Goal: Check status: Check status

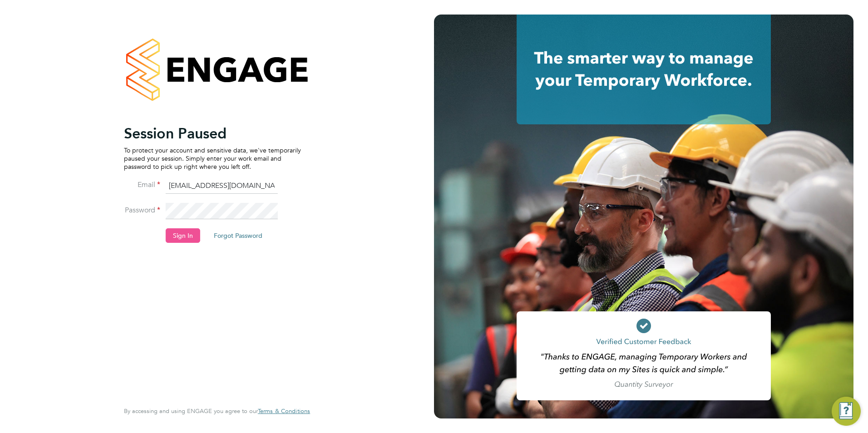
click at [182, 238] on button "Sign In" at bounding box center [183, 235] width 35 height 15
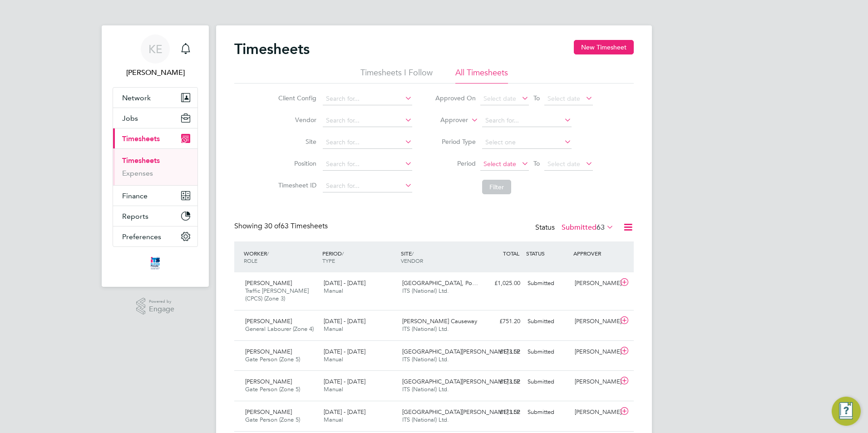
click at [499, 163] on span "Select date" at bounding box center [500, 164] width 33 height 8
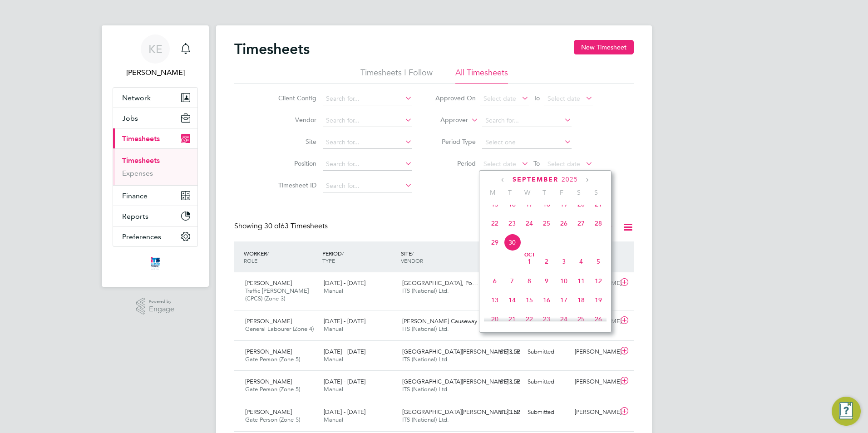
click at [496, 232] on span "22" at bounding box center [494, 223] width 17 height 17
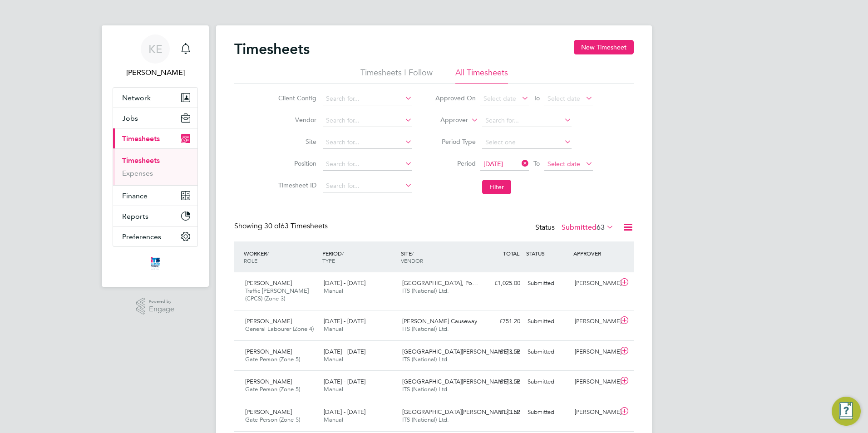
click at [566, 165] on span "Select date" at bounding box center [564, 164] width 33 height 8
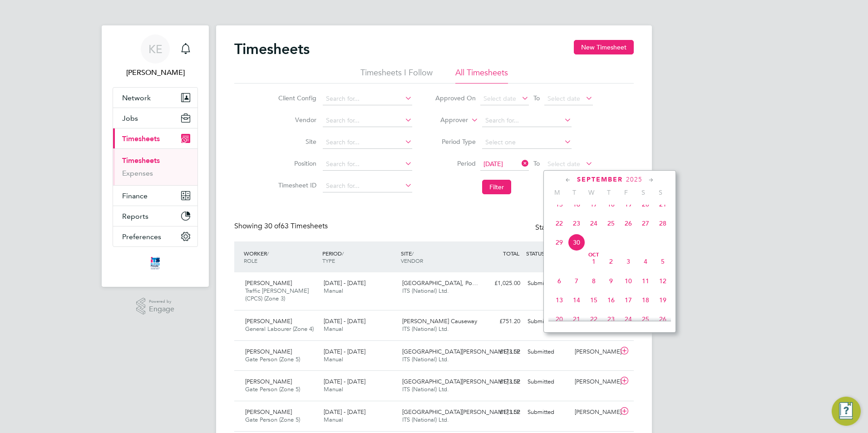
click at [664, 232] on span "28" at bounding box center [662, 223] width 17 height 17
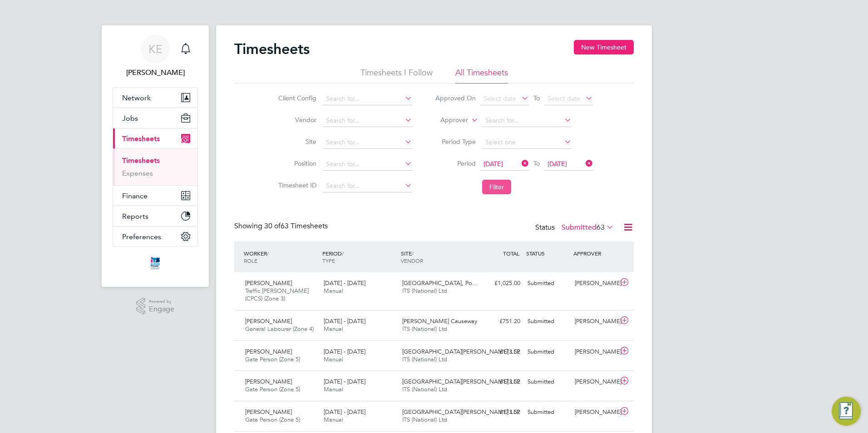
click at [504, 188] on button "Filter" at bounding box center [496, 187] width 29 height 15
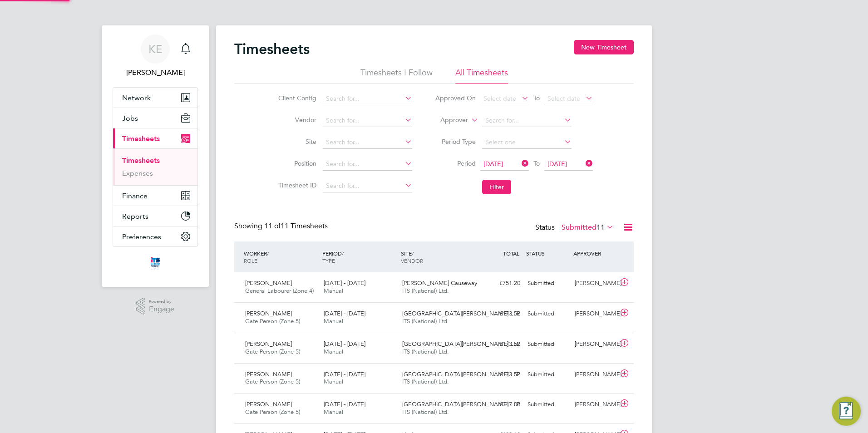
click at [582, 232] on label "Submitted 11" at bounding box center [588, 227] width 52 height 9
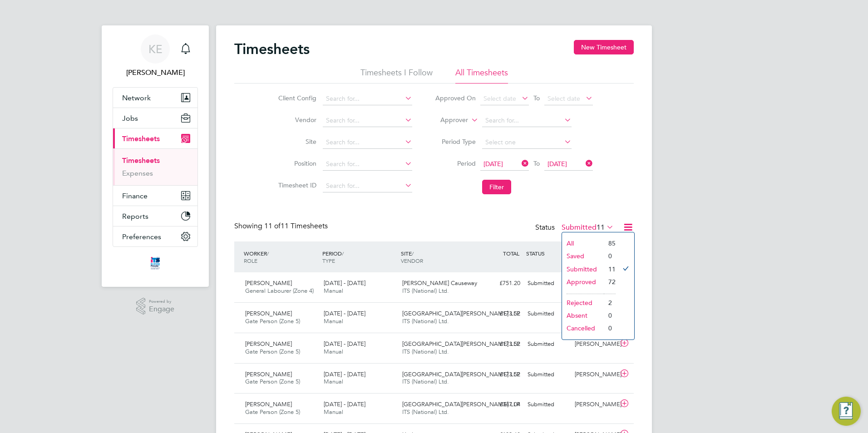
click at [582, 281] on li "Approved" at bounding box center [583, 282] width 42 height 13
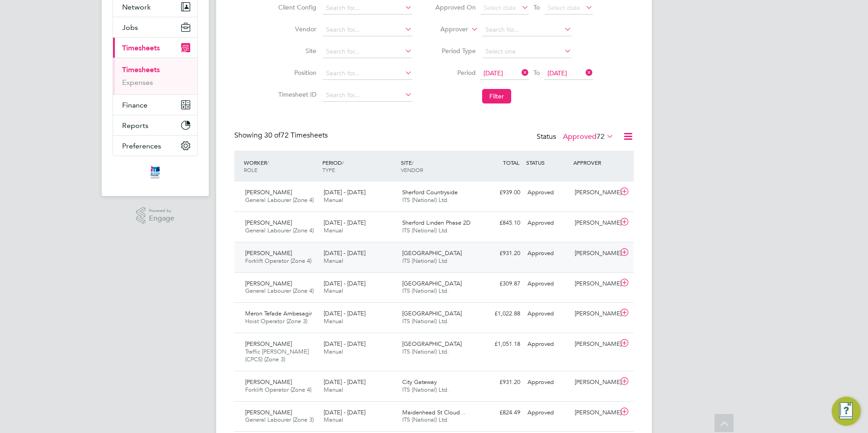
click at [312, 257] on div "[PERSON_NAME] Forklift Operator (Zone 4) [DATE] - [DATE]" at bounding box center [281, 257] width 79 height 23
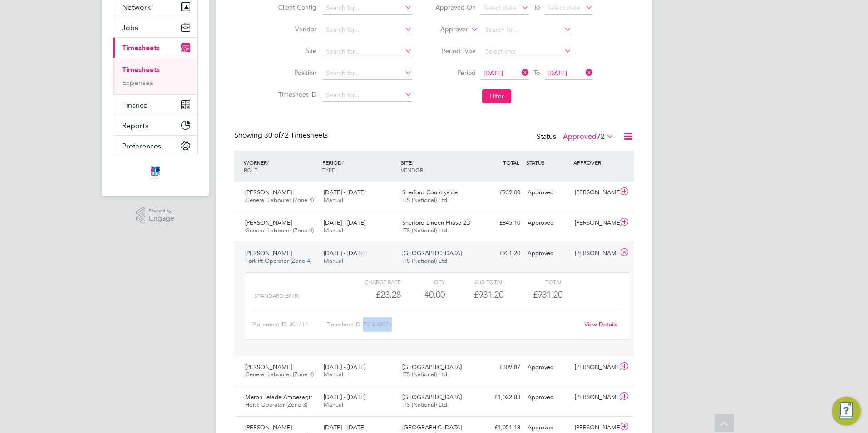
drag, startPoint x: 394, startPoint y: 326, endPoint x: 364, endPoint y: 327, distance: 30.0
click at [364, 327] on div "Timesheet ID: TS1830971" at bounding box center [453, 324] width 252 height 15
copy div "TS1830971"
click at [628, 254] on icon at bounding box center [624, 252] width 11 height 7
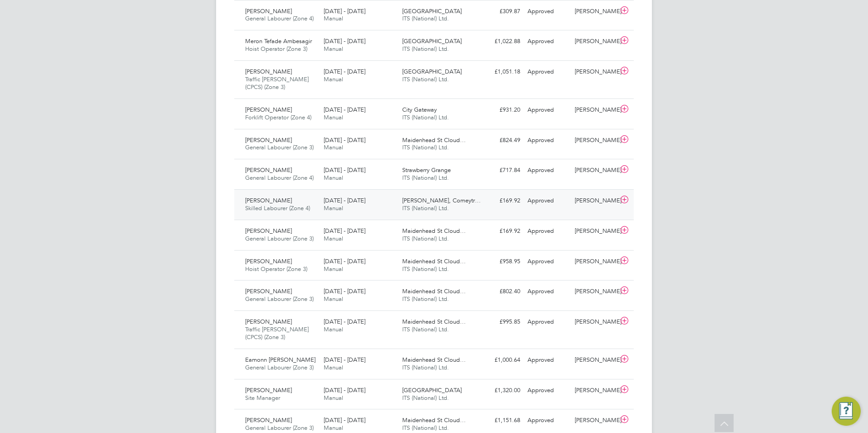
click at [297, 208] on span "Skilled Labourer (Zone 4)" at bounding box center [277, 208] width 65 height 8
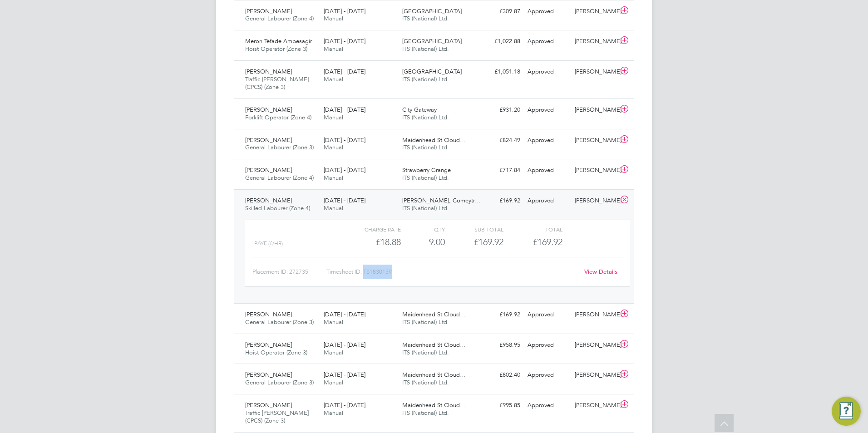
drag, startPoint x: 396, startPoint y: 272, endPoint x: 365, endPoint y: 274, distance: 31.0
click at [365, 274] on div "Timesheet ID: TS1830159" at bounding box center [453, 272] width 252 height 15
copy div "TS1830159"
drag, startPoint x: 627, startPoint y: 201, endPoint x: 609, endPoint y: 201, distance: 18.6
click at [627, 201] on icon at bounding box center [624, 199] width 11 height 7
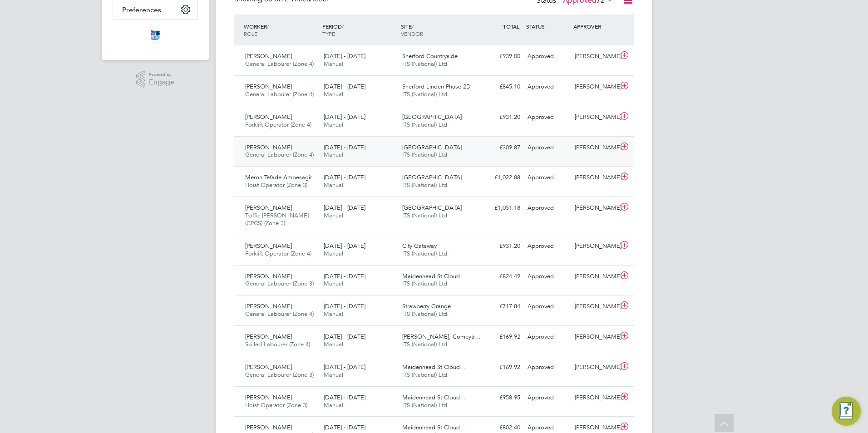
click at [277, 144] on div "[PERSON_NAME] General Labourer (Zone 4) [DATE] - [DATE]" at bounding box center [281, 151] width 79 height 23
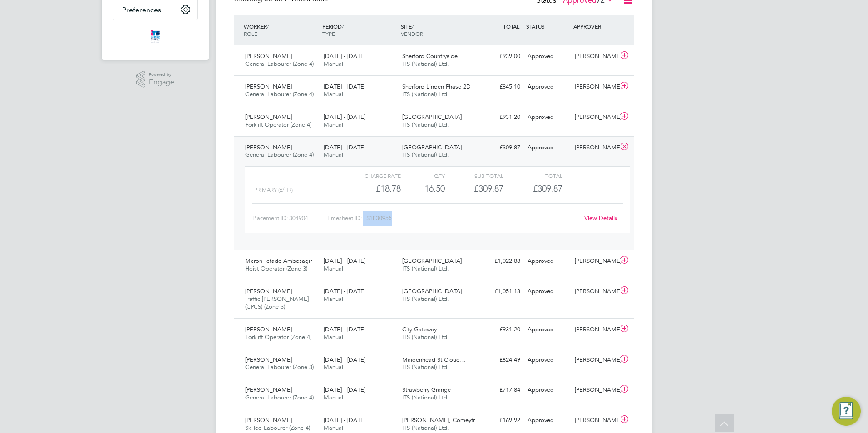
drag, startPoint x: 396, startPoint y: 221, endPoint x: 366, endPoint y: 218, distance: 29.7
click at [366, 218] on div "Timesheet ID: TS1830955" at bounding box center [453, 218] width 252 height 15
copy div "TS1830955"
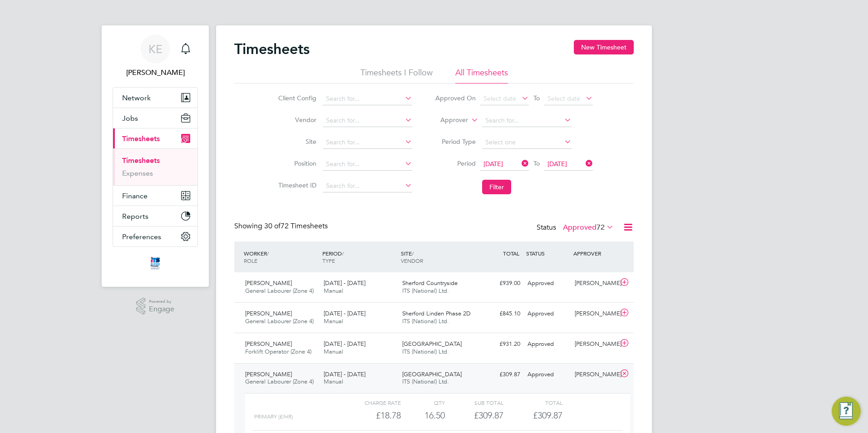
click at [629, 375] on icon at bounding box center [624, 373] width 11 height 7
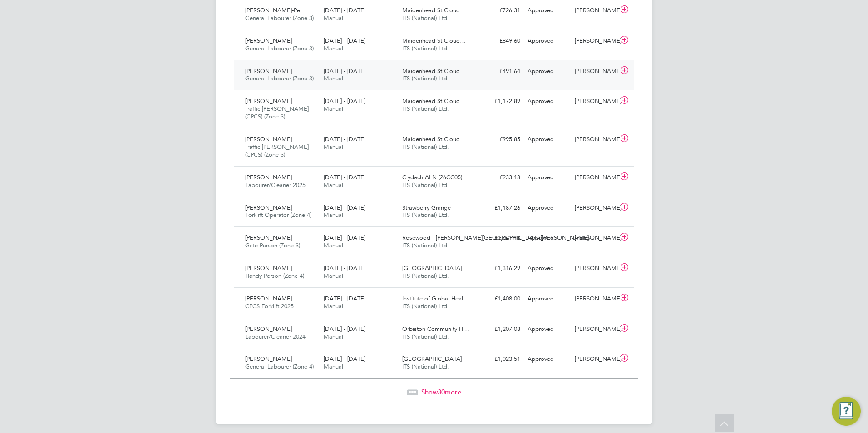
scroll to position [840, 0]
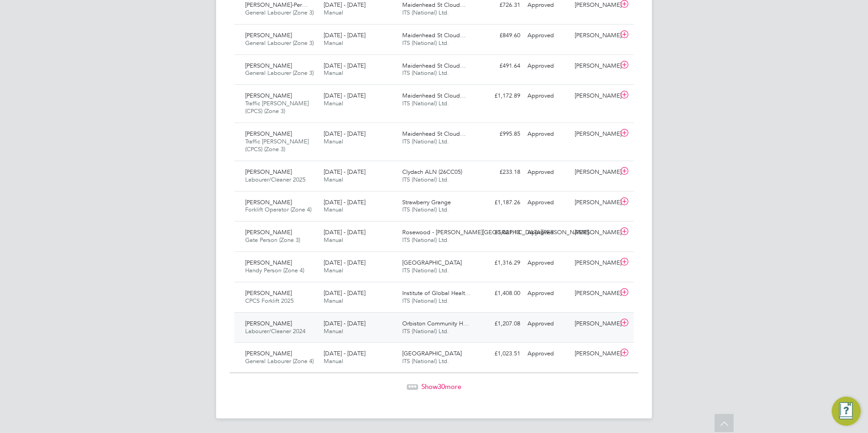
click at [316, 327] on div "[PERSON_NAME] Labourer/Cleaner 2024 [DATE] - [DATE]" at bounding box center [281, 328] width 79 height 23
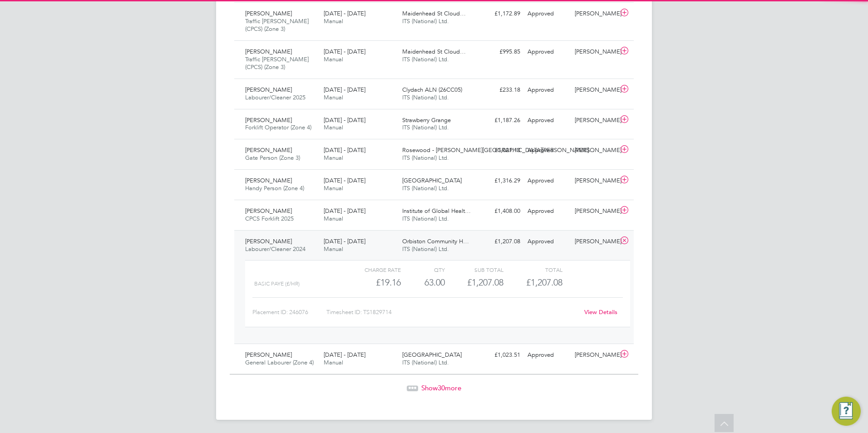
scroll to position [923, 0]
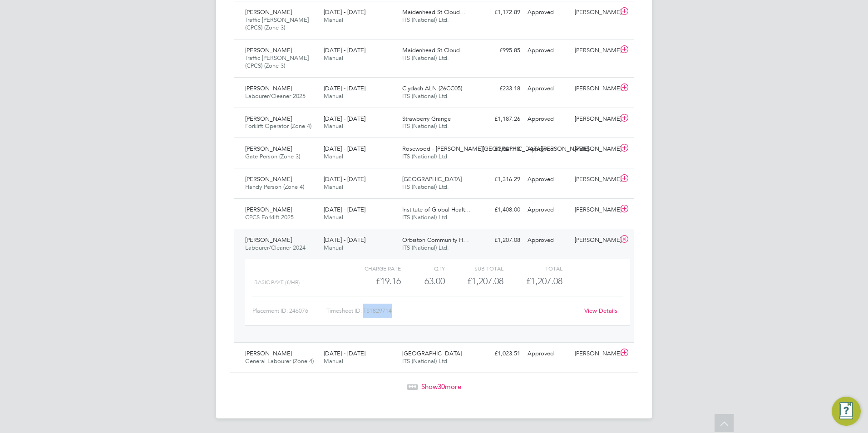
drag, startPoint x: 396, startPoint y: 314, endPoint x: 365, endPoint y: 312, distance: 30.5
click at [365, 312] on div "Timesheet ID: TS1829714" at bounding box center [453, 311] width 252 height 15
copy div "TS1829714"
